Goal: Transaction & Acquisition: Purchase product/service

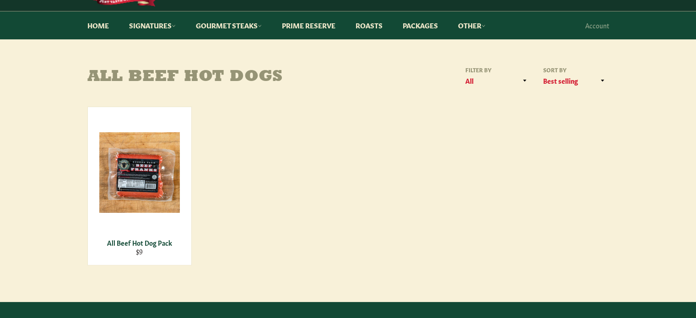
scroll to position [91, 0]
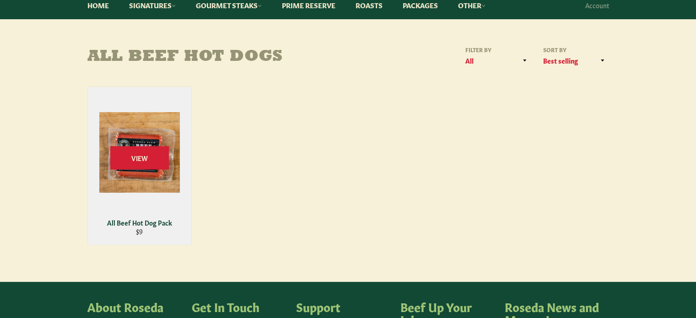
click at [165, 170] on div "View" at bounding box center [139, 166] width 103 height 158
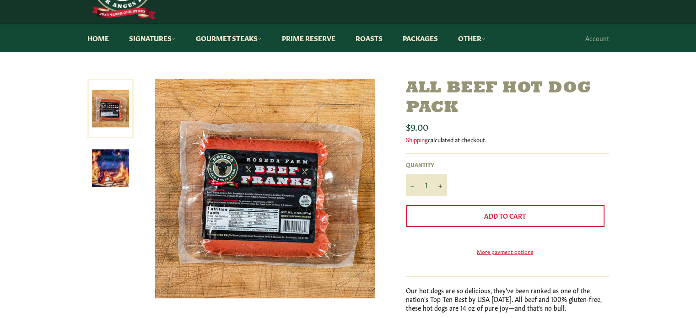
scroll to position [91, 0]
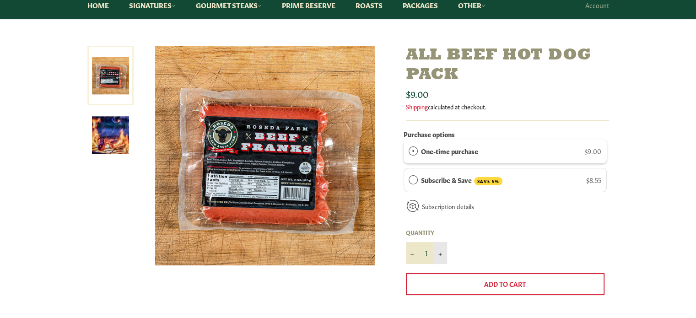
click at [441, 254] on icon "Increase item quantity by one" at bounding box center [440, 254] width 4 height 4
type input "4"
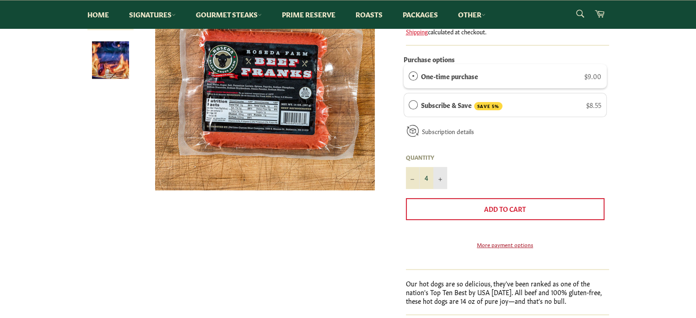
scroll to position [183, 0]
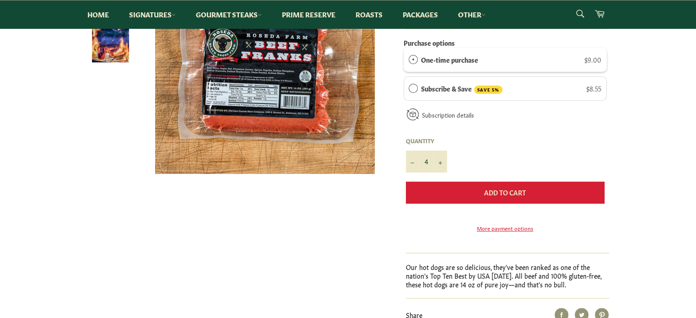
click at [532, 193] on button "Add to Cart" at bounding box center [505, 193] width 199 height 22
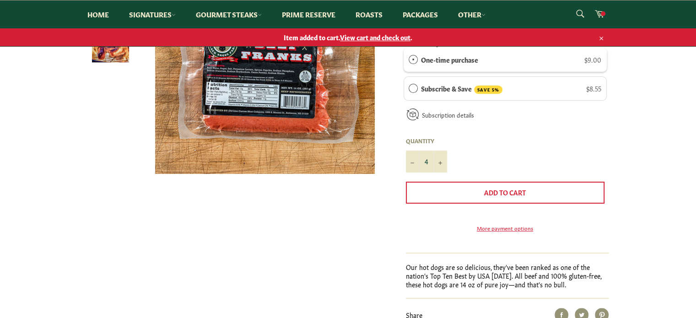
click at [375, 34] on span "View cart and check out" at bounding box center [375, 36] width 70 height 9
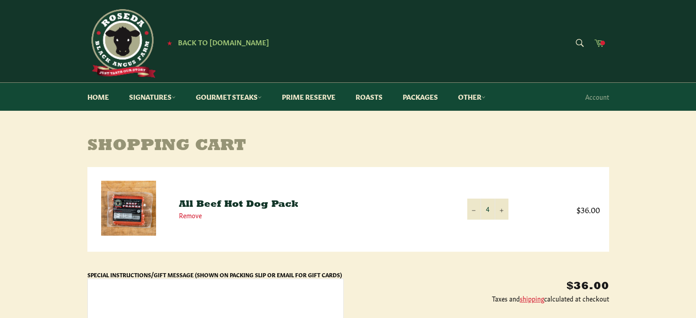
click at [602, 41] on span at bounding box center [602, 43] width 5 height 5
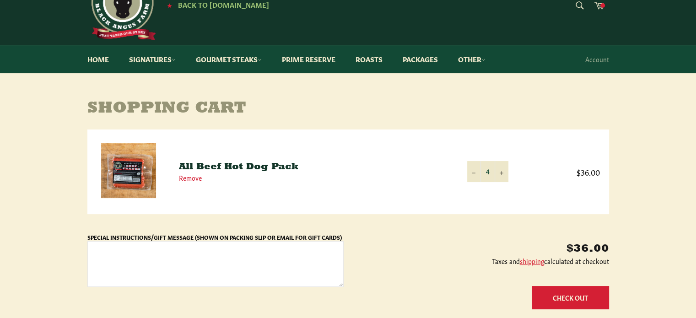
scroll to position [91, 0]
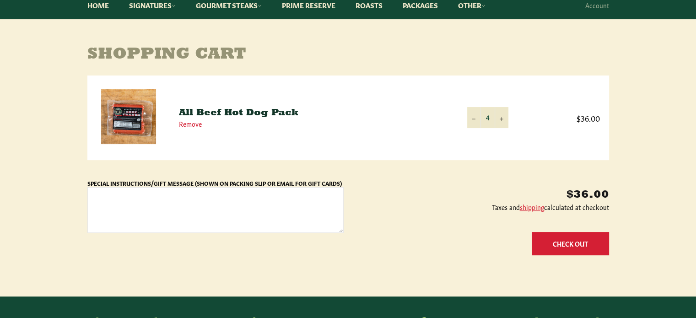
click at [549, 242] on button "Check Out" at bounding box center [570, 243] width 77 height 23
